Goal: Navigation & Orientation: Find specific page/section

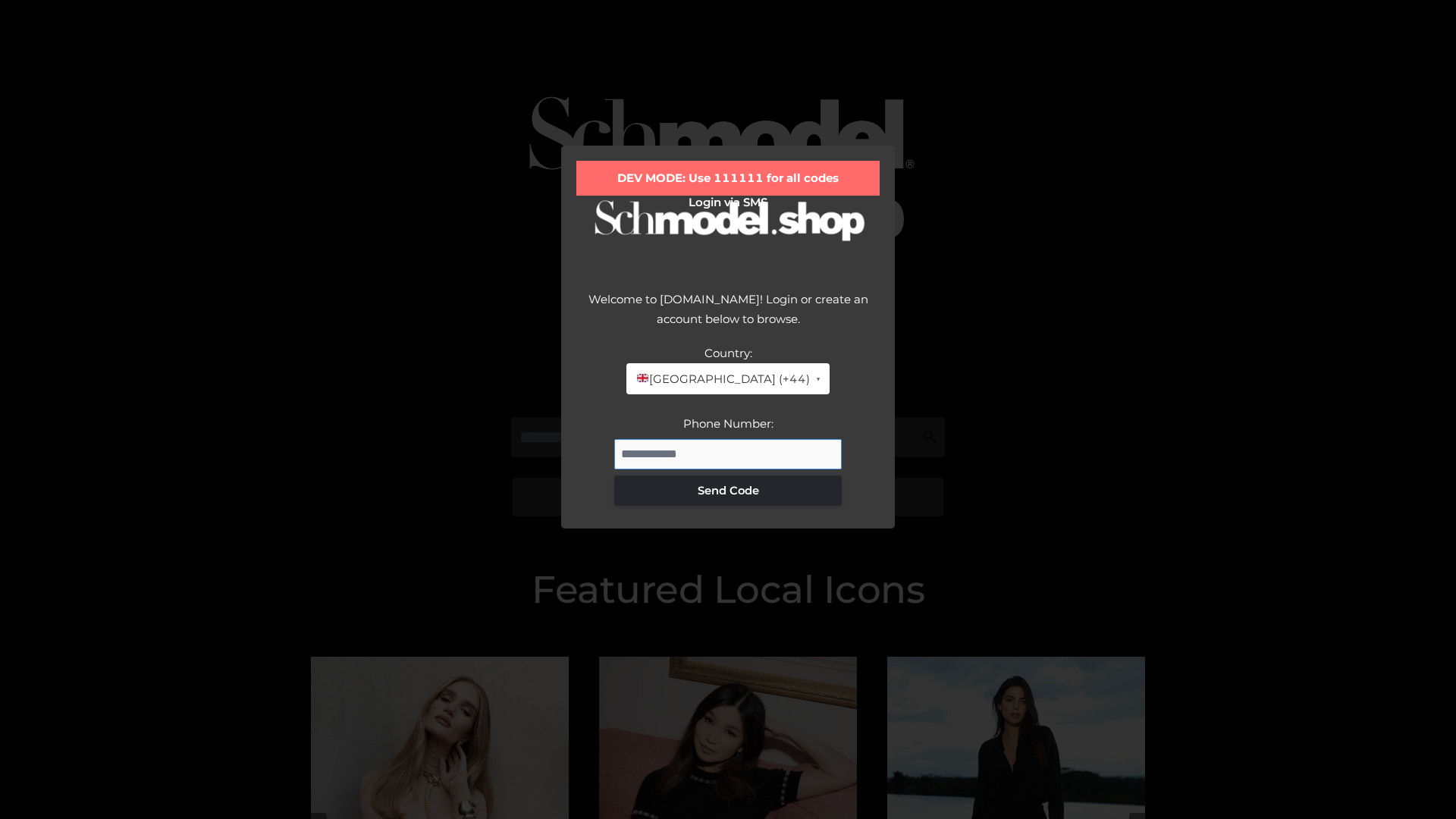
click at [728, 453] on input "Phone Number:" at bounding box center [727, 454] width 227 height 31
type input "**********"
click at [728, 490] on button "Send Code" at bounding box center [727, 490] width 227 height 31
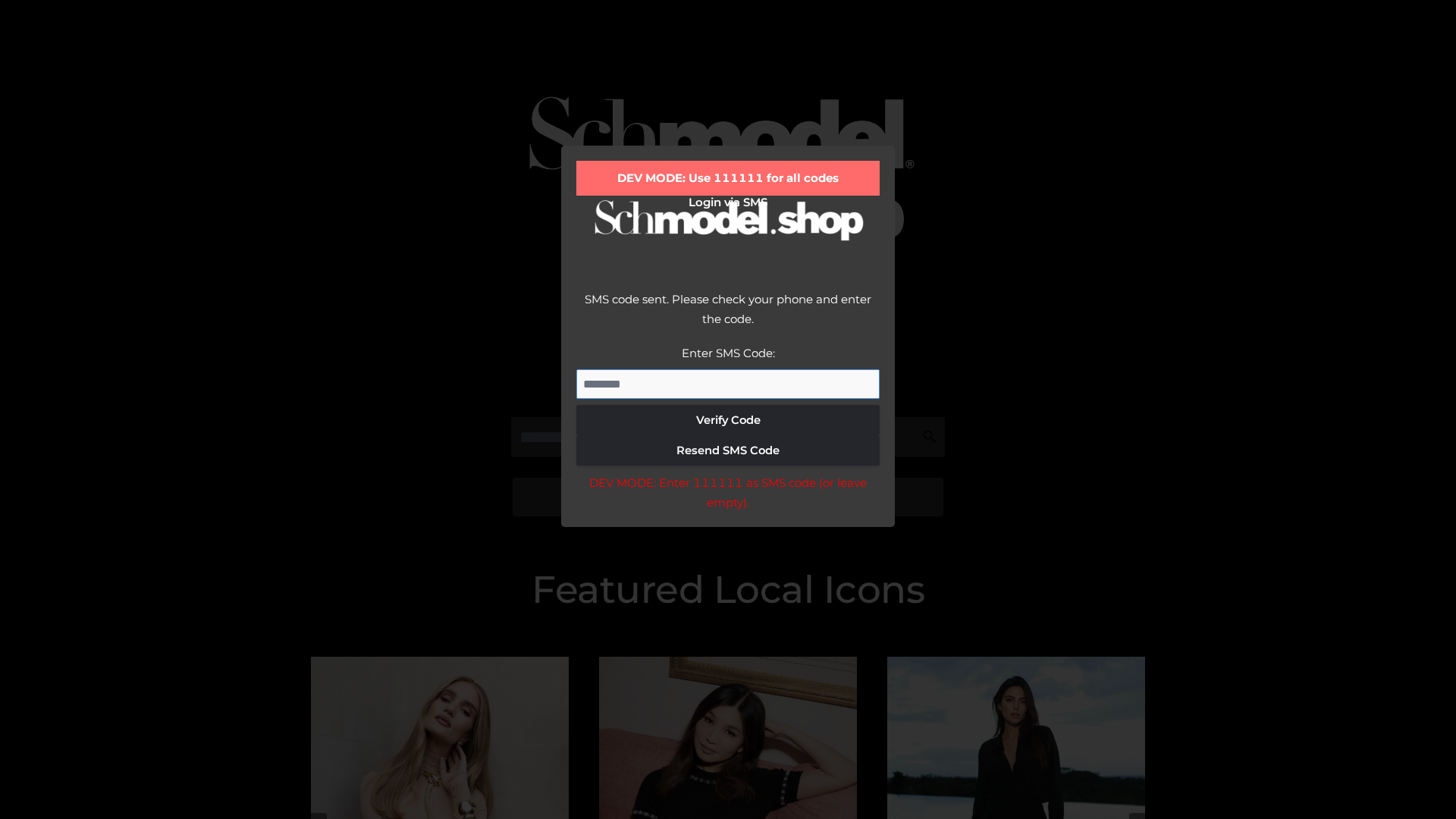
click at [728, 384] on input "Enter SMS Code:" at bounding box center [728, 384] width 303 height 31
type input "******"
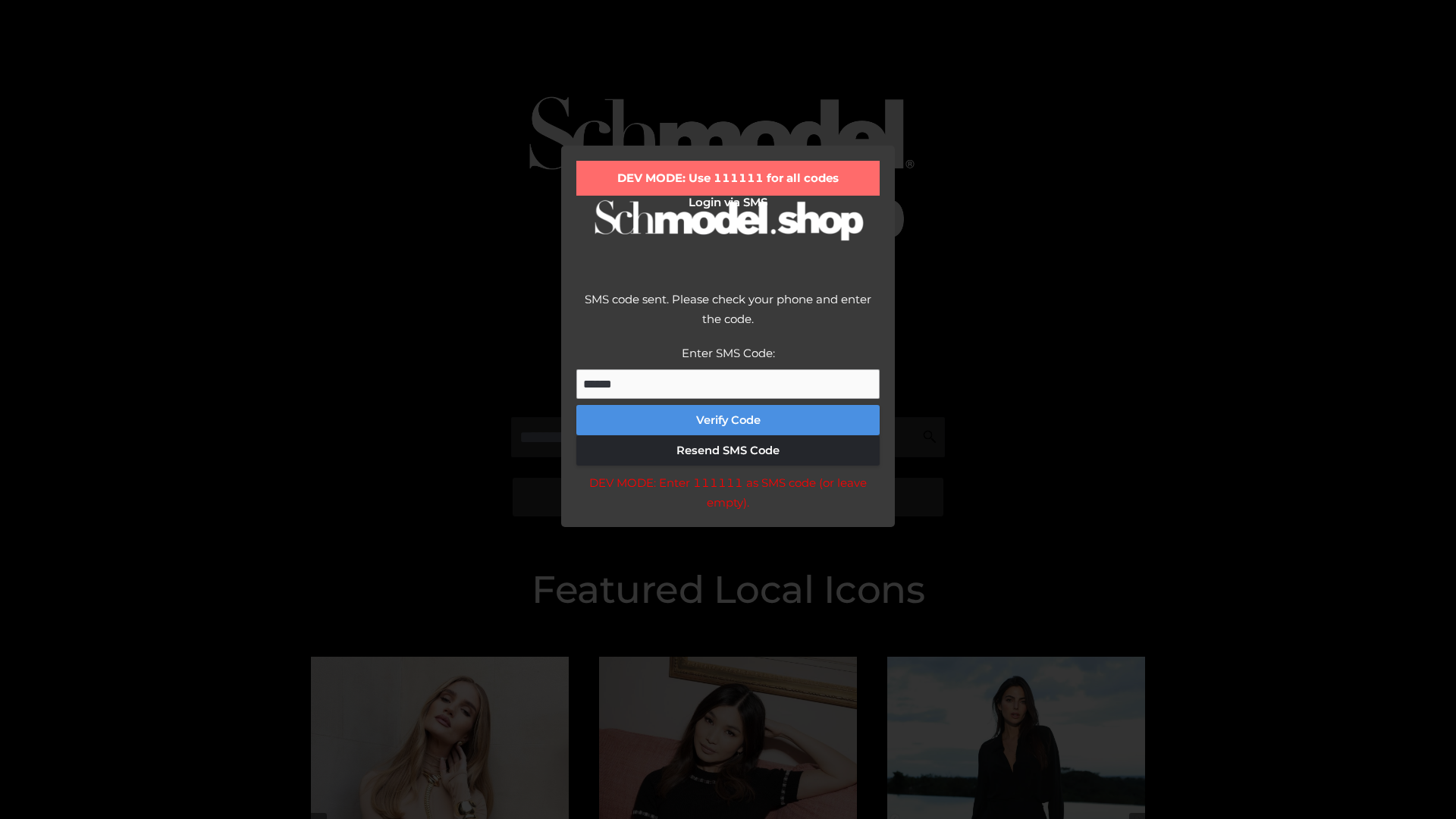
click at [728, 420] on button "Verify Code" at bounding box center [728, 420] width 303 height 31
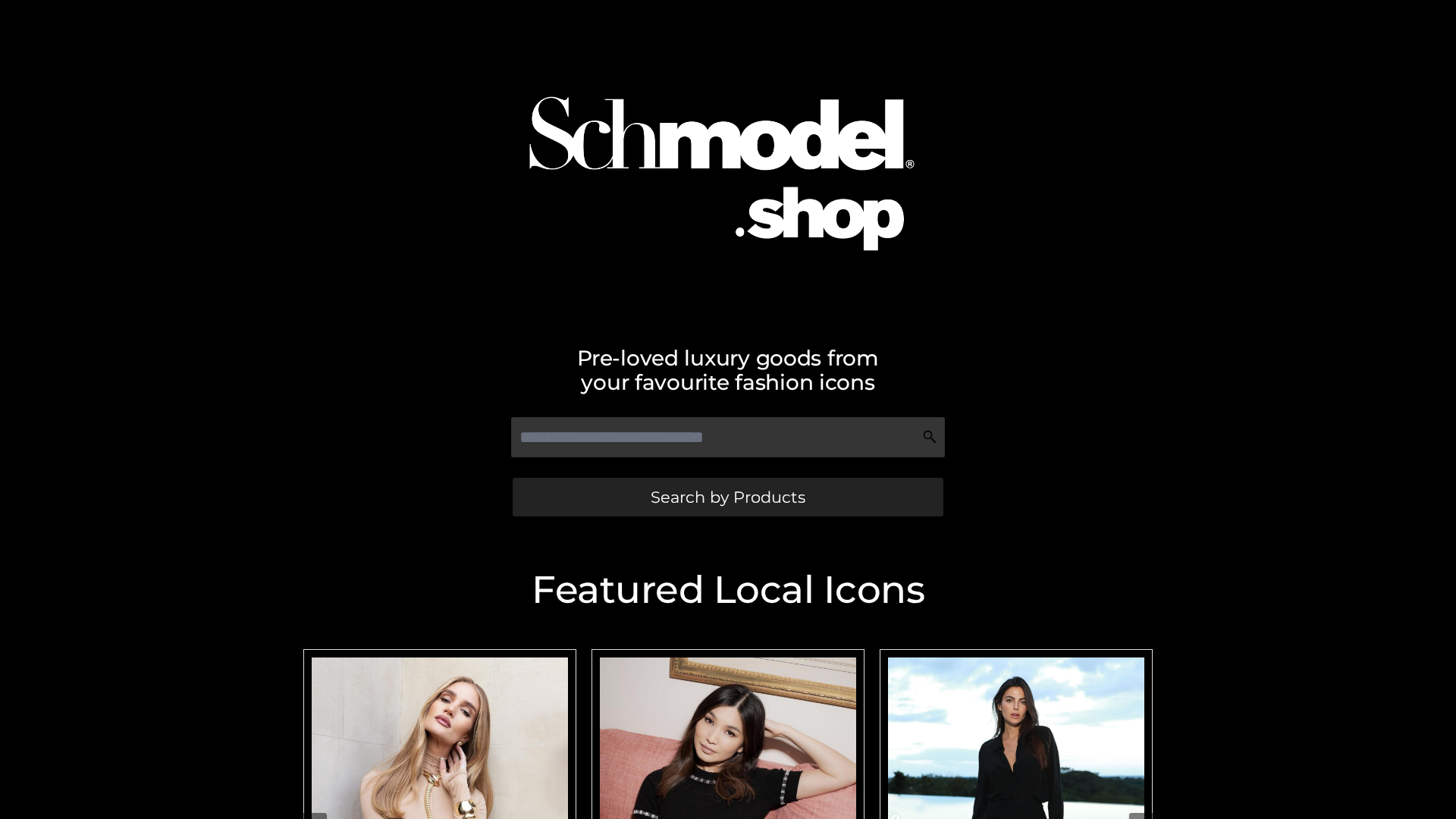
click at [727, 496] on span "Search by Products" at bounding box center [728, 497] width 154 height 16
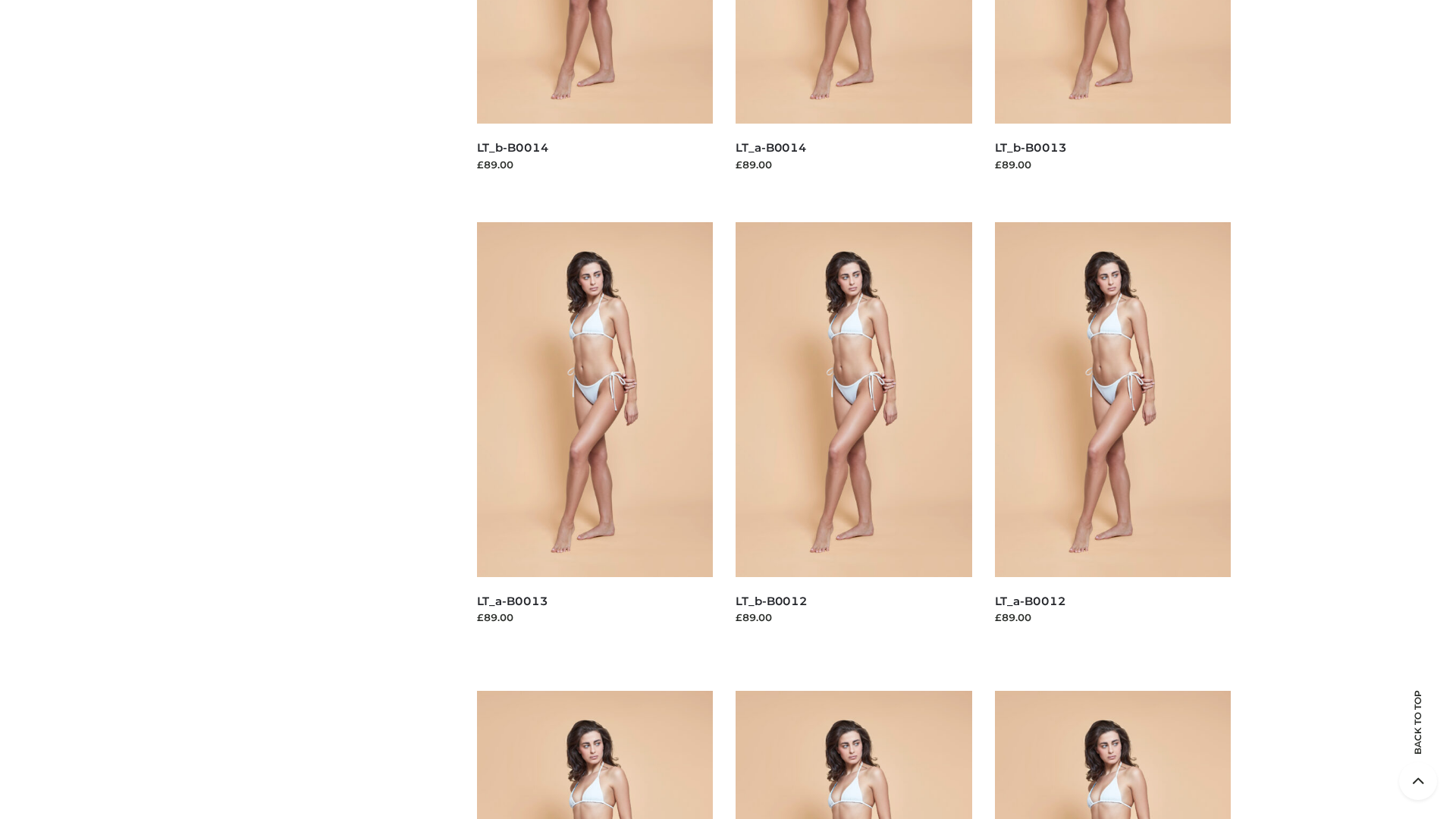
scroll to position [3076, 0]
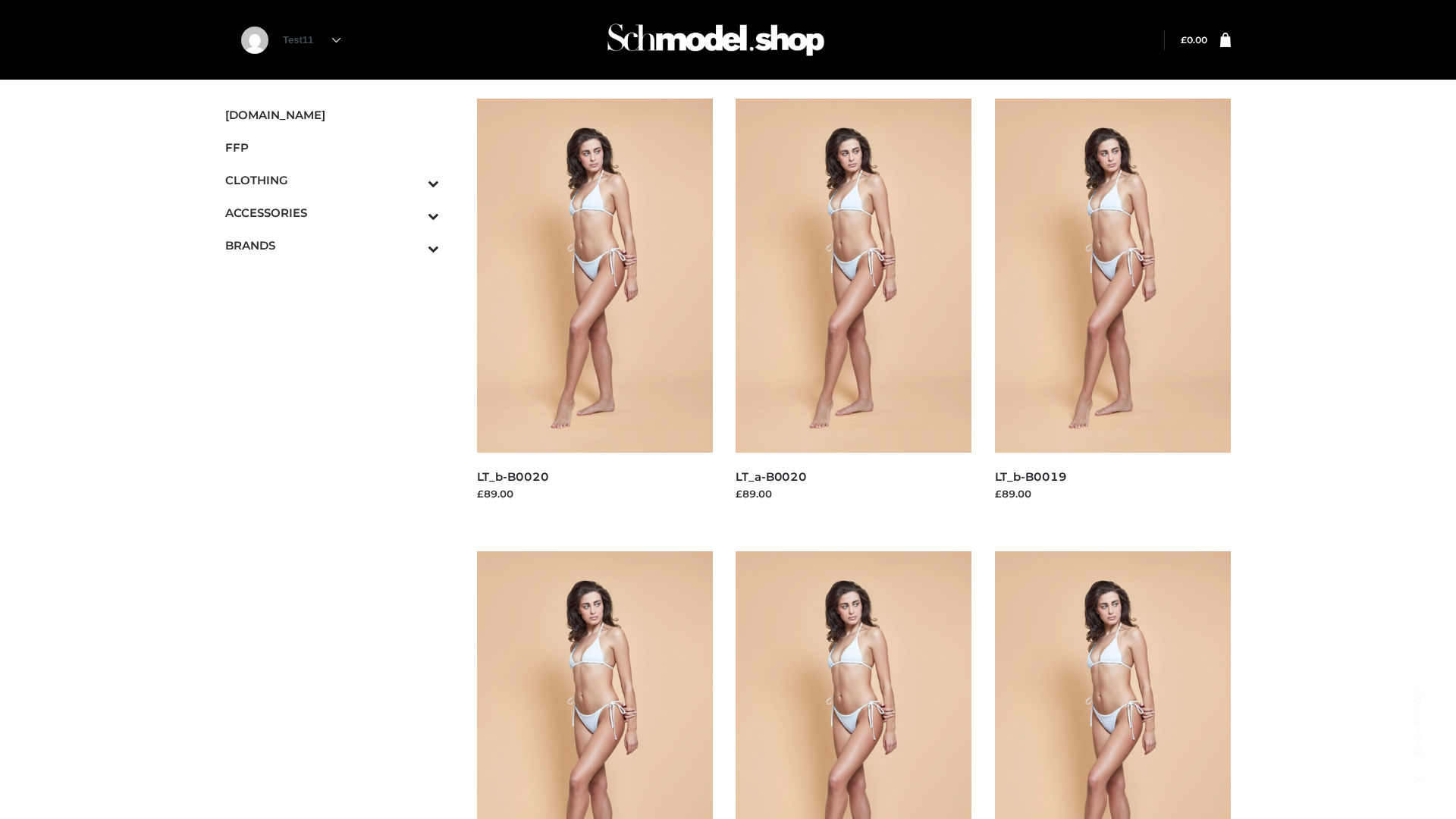
scroll to position [1235, 0]
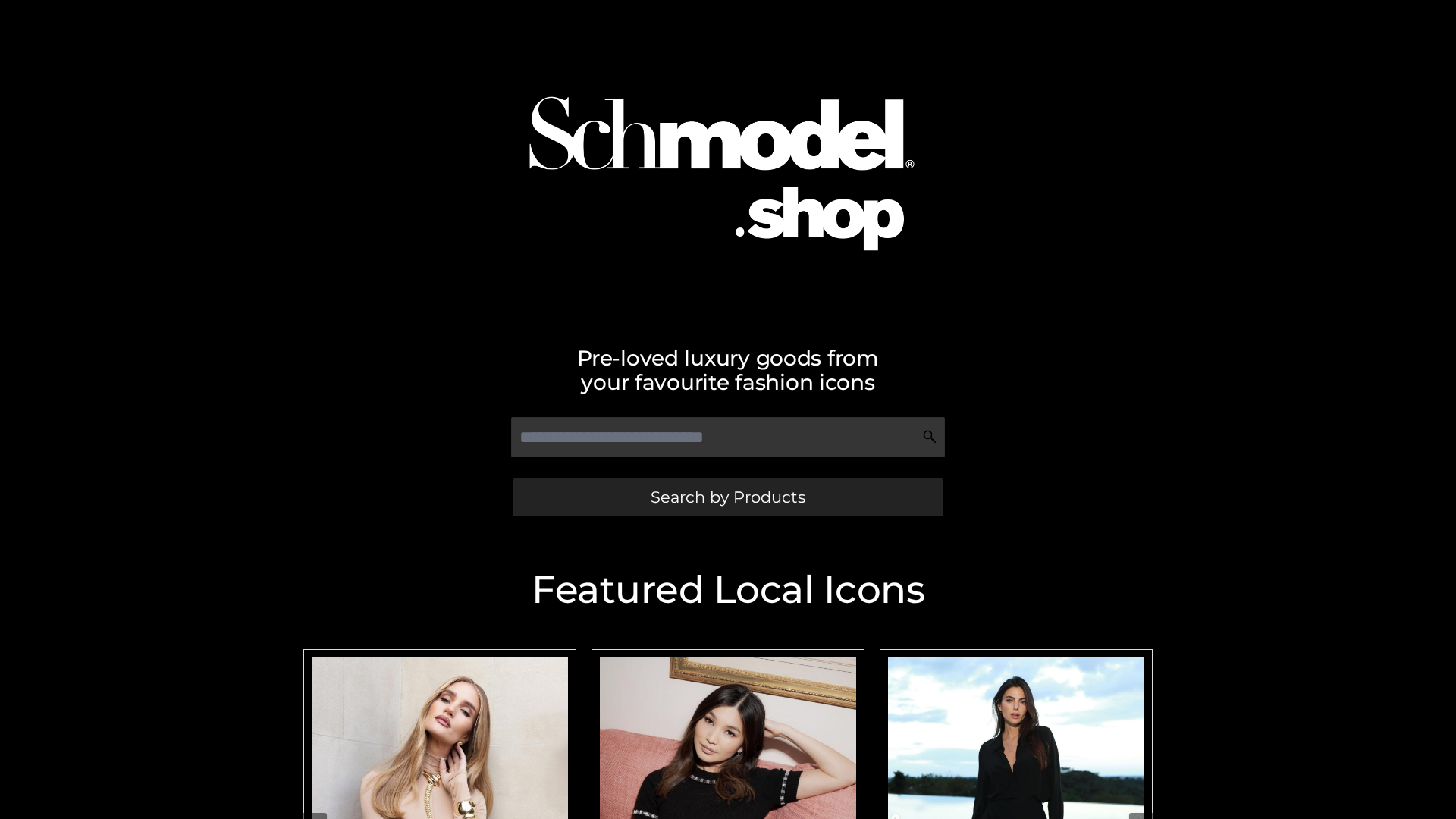
click at [727, 496] on span "Search by Products" at bounding box center [728, 497] width 154 height 16
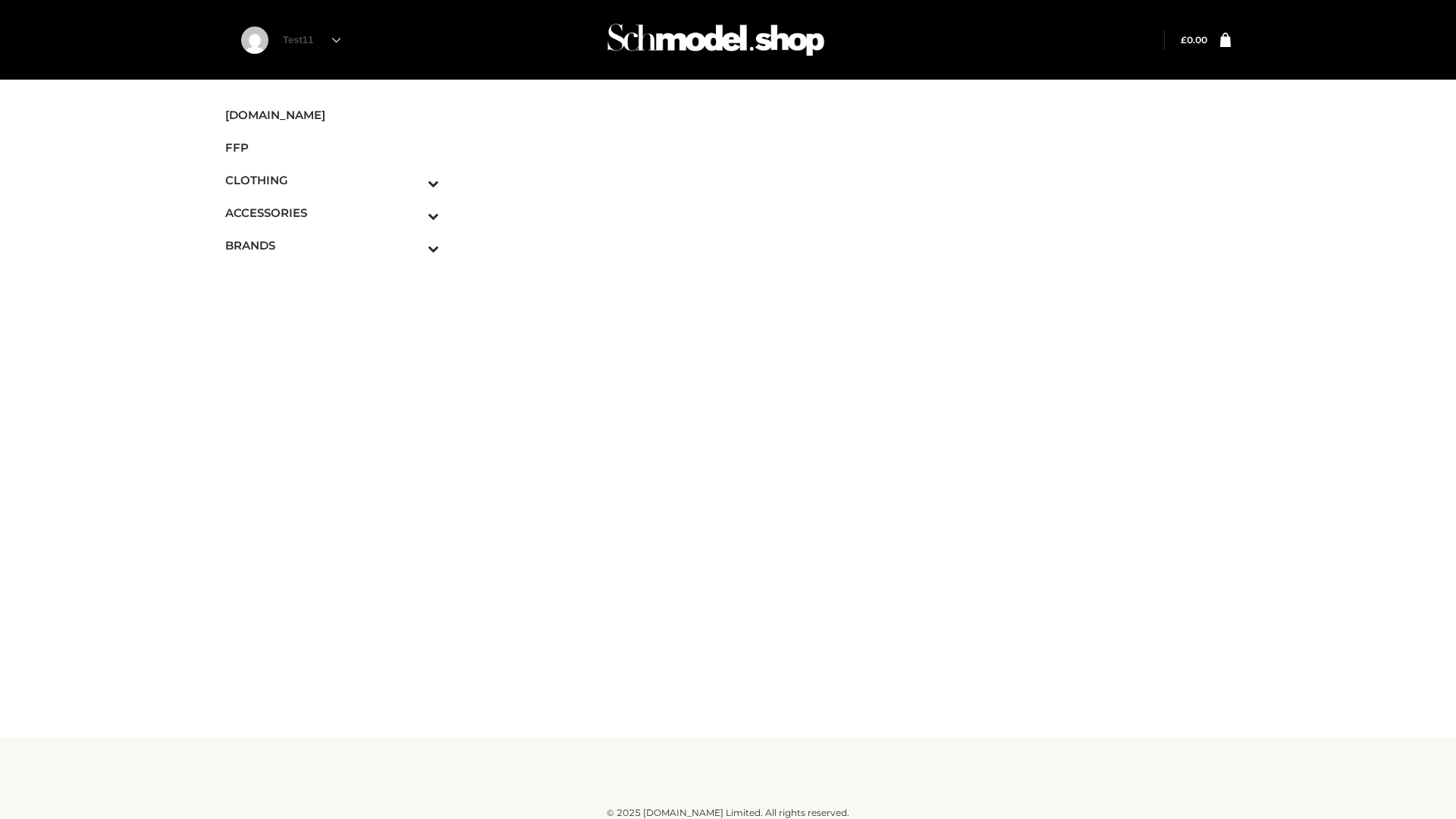
scroll to position [9, 0]
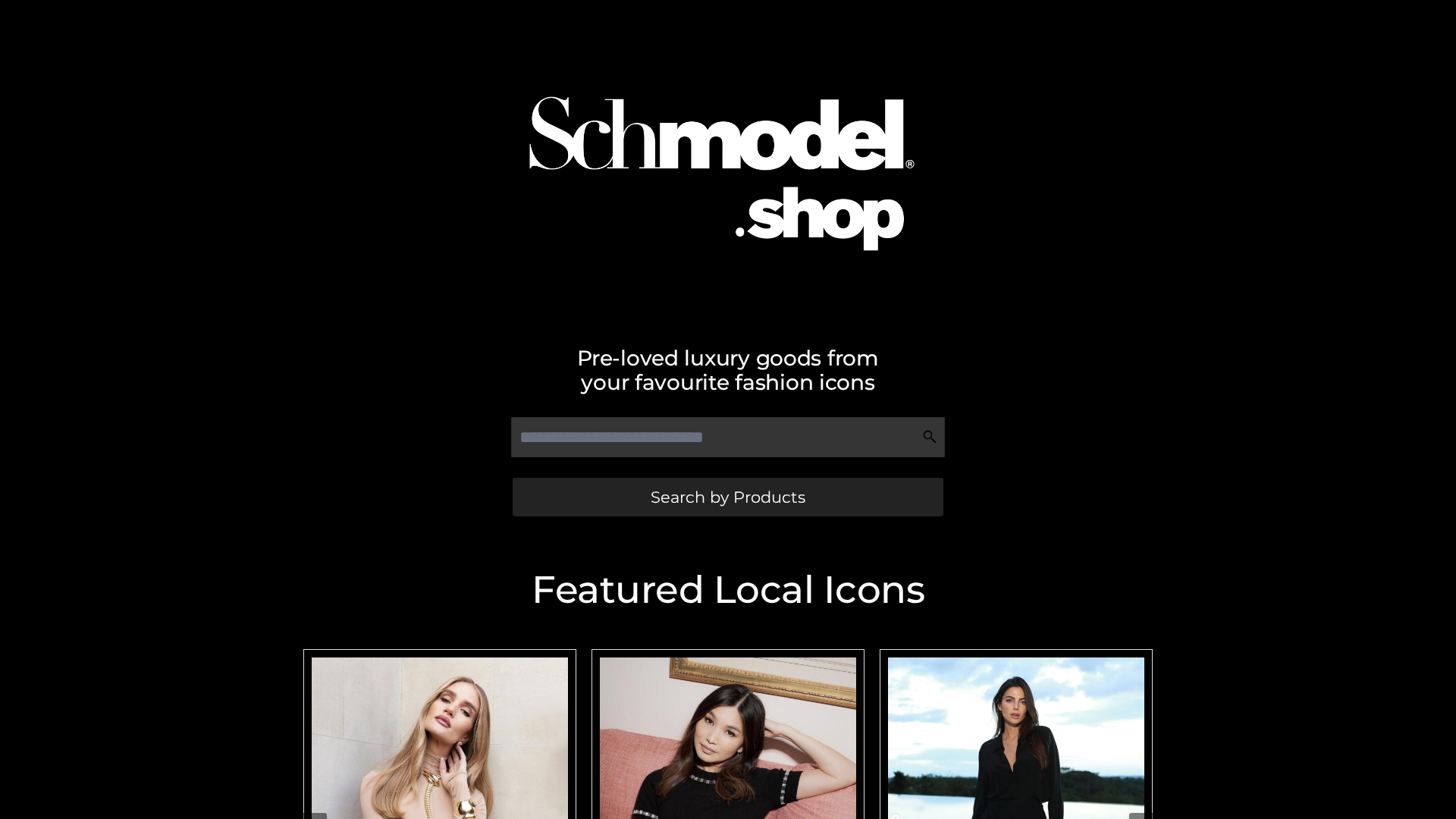
click at [727, 496] on span "Search by Products" at bounding box center [728, 497] width 154 height 16
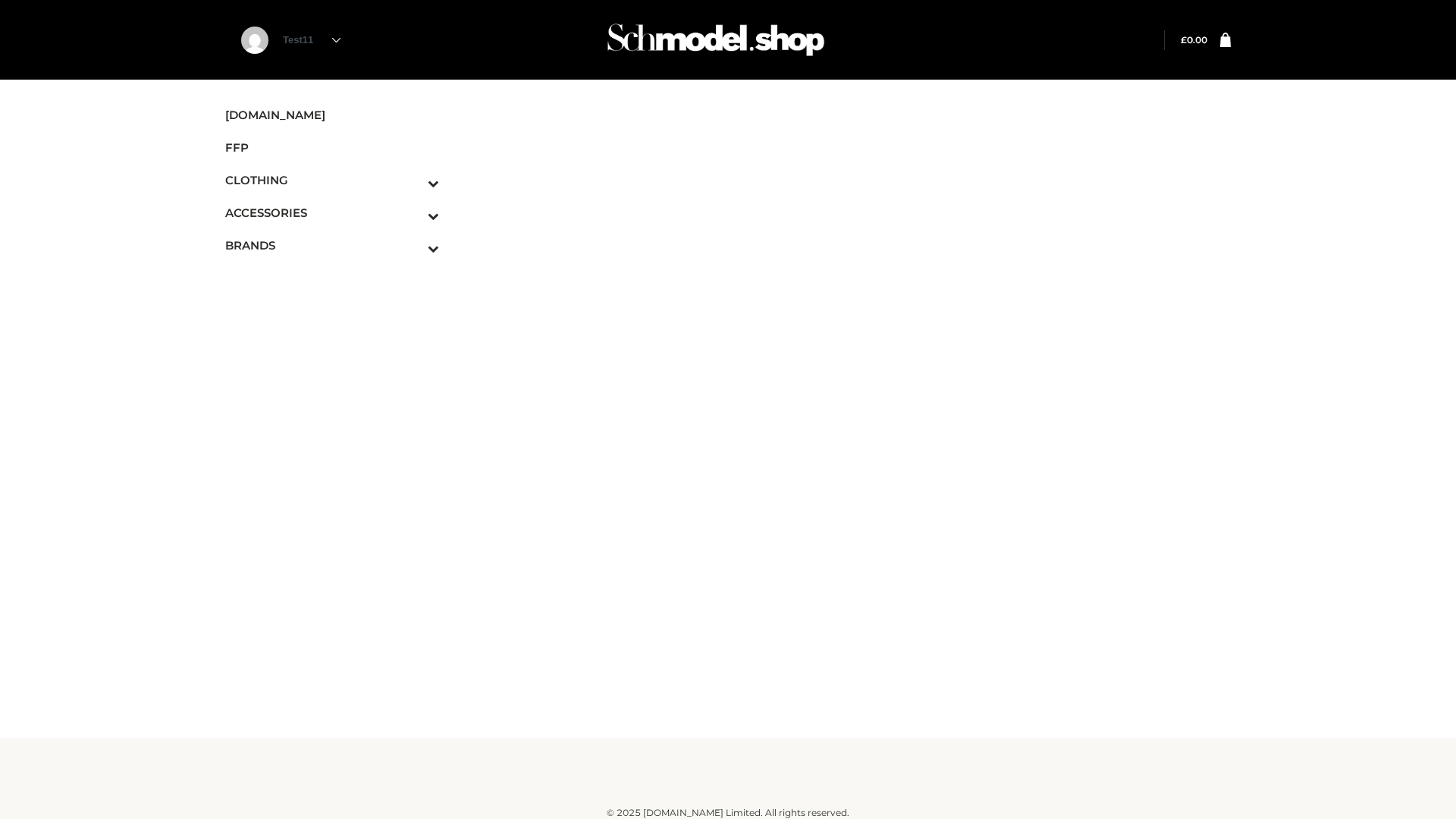
scroll to position [9, 0]
